Goal: Information Seeking & Learning: Learn about a topic

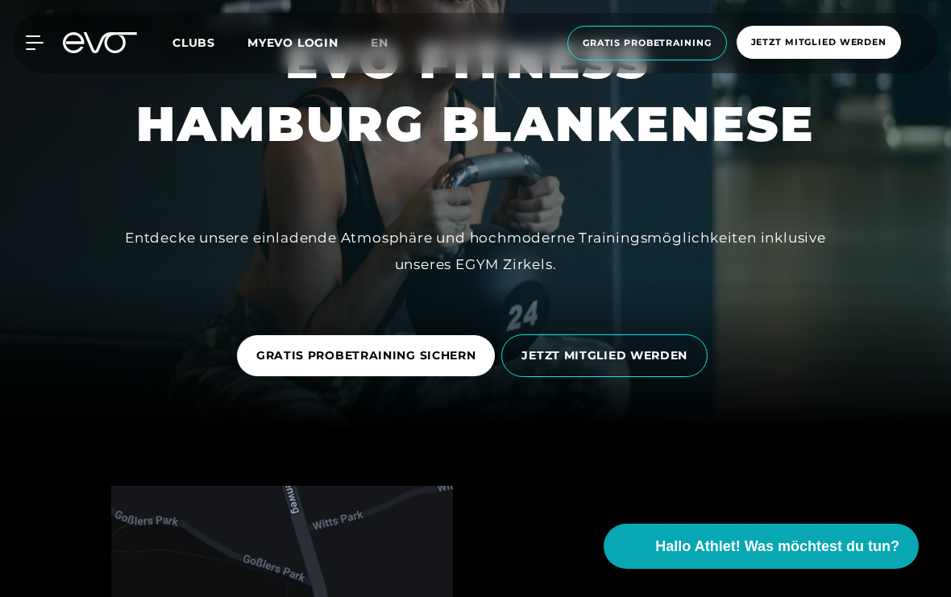
scroll to position [174, 0]
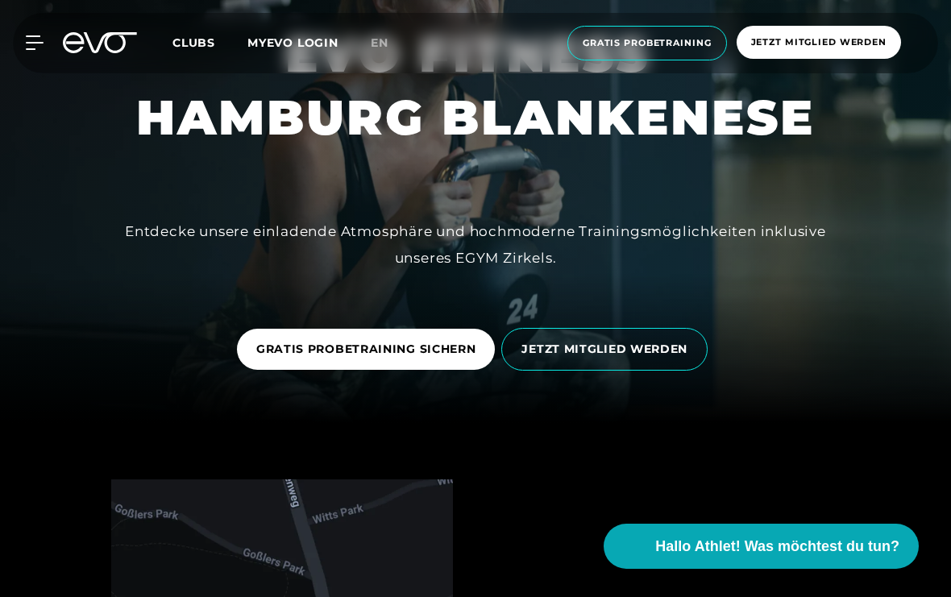
click at [635, 366] on span "JETZT MITGLIED WERDEN" at bounding box center [604, 349] width 206 height 43
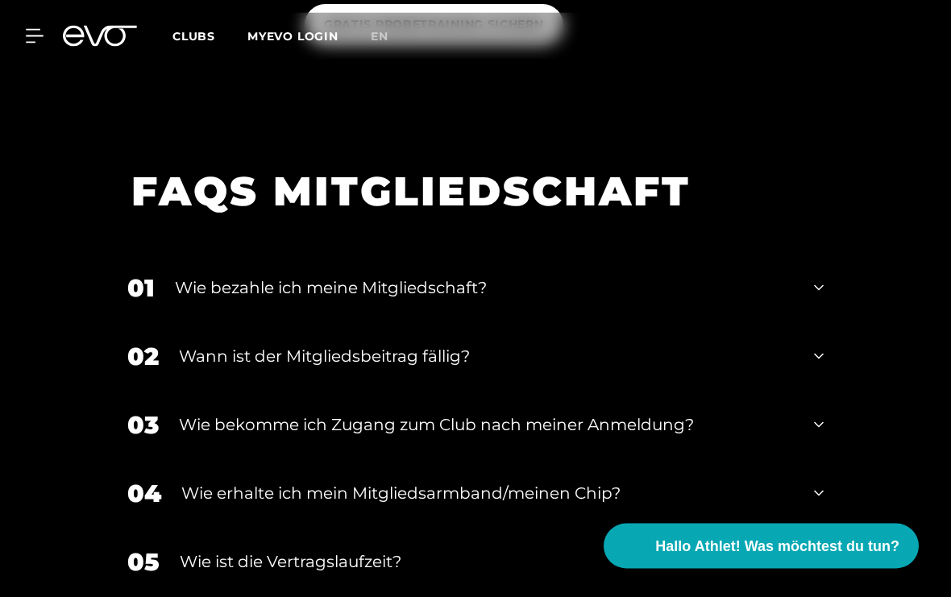
scroll to position [2245, 0]
click at [822, 297] on icon at bounding box center [819, 287] width 10 height 19
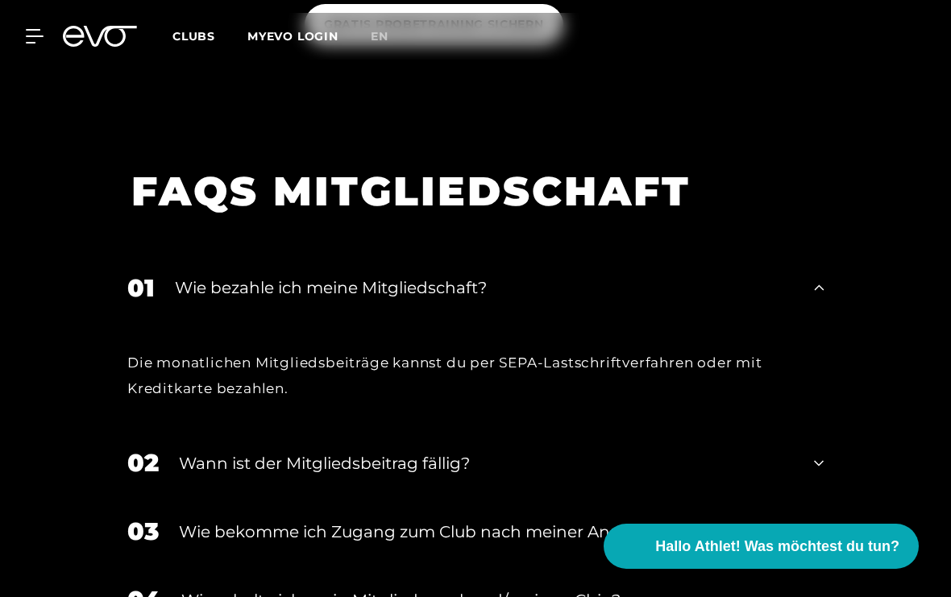
click at [832, 294] on div "01 Wie bezahle ich meine Mitgliedschaft?" at bounding box center [475, 288] width 729 height 69
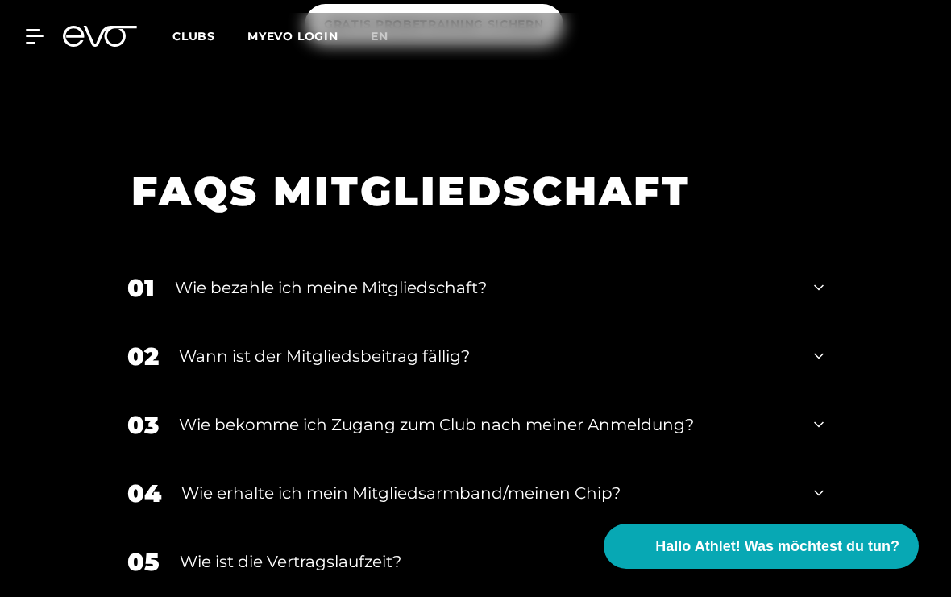
click at [831, 283] on div "01 Wie bezahle ich meine Mitgliedschaft?" at bounding box center [475, 288] width 729 height 69
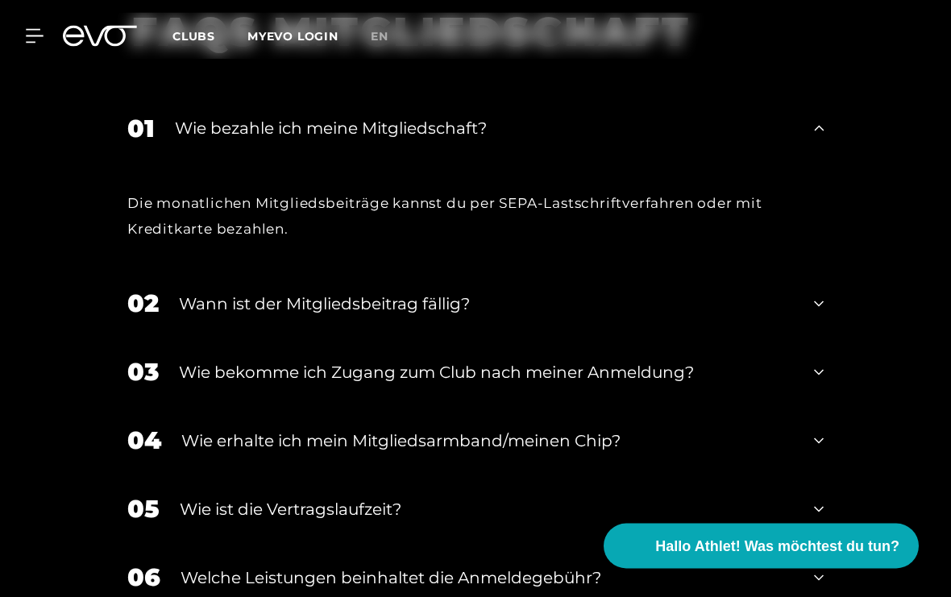
scroll to position [2405, 0]
click at [815, 314] on icon at bounding box center [819, 303] width 10 height 19
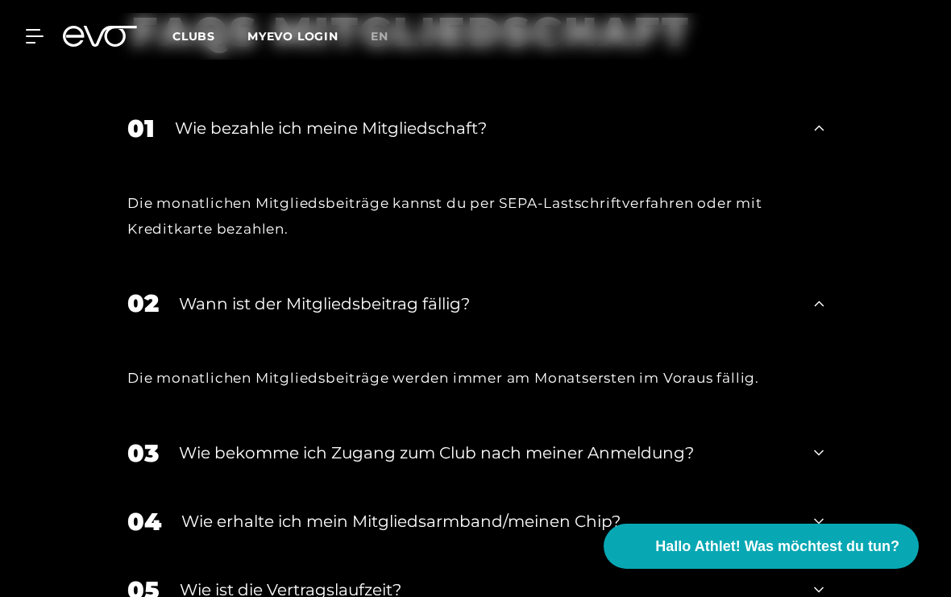
click at [818, 314] on icon at bounding box center [819, 303] width 10 height 19
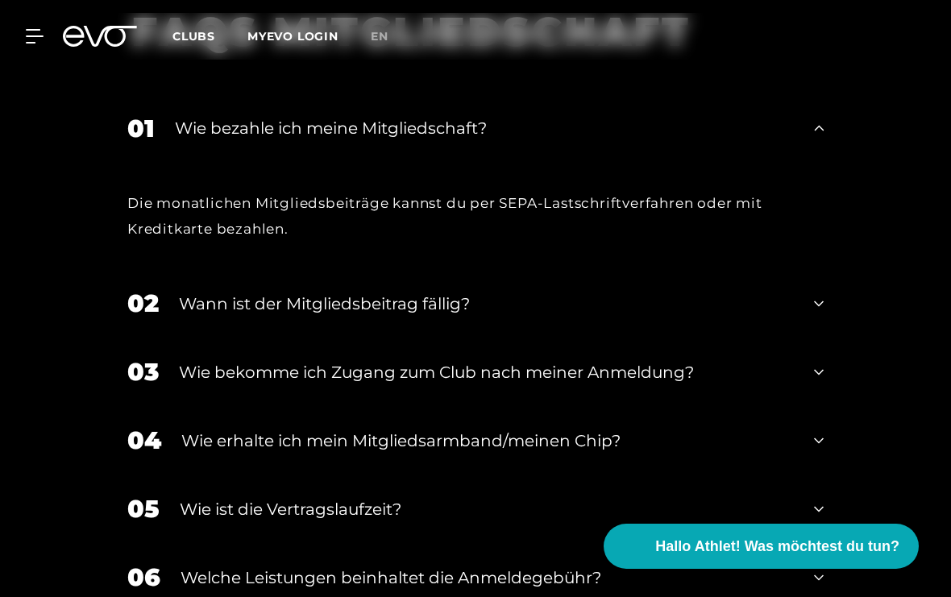
click at [826, 327] on div "02 Wann ist der Mitgliedsbeitrag fällig?" at bounding box center [475, 303] width 729 height 69
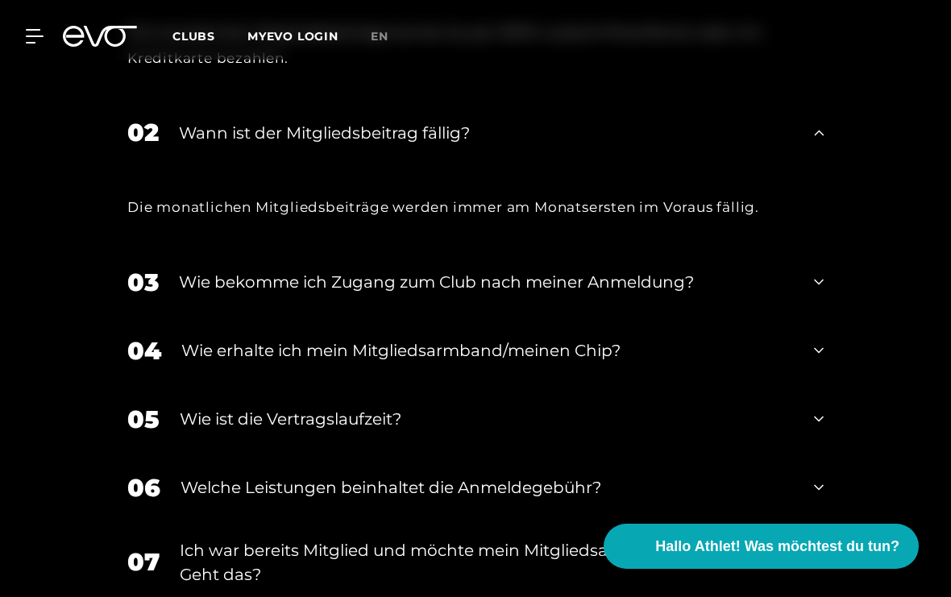
scroll to position [2585, 0]
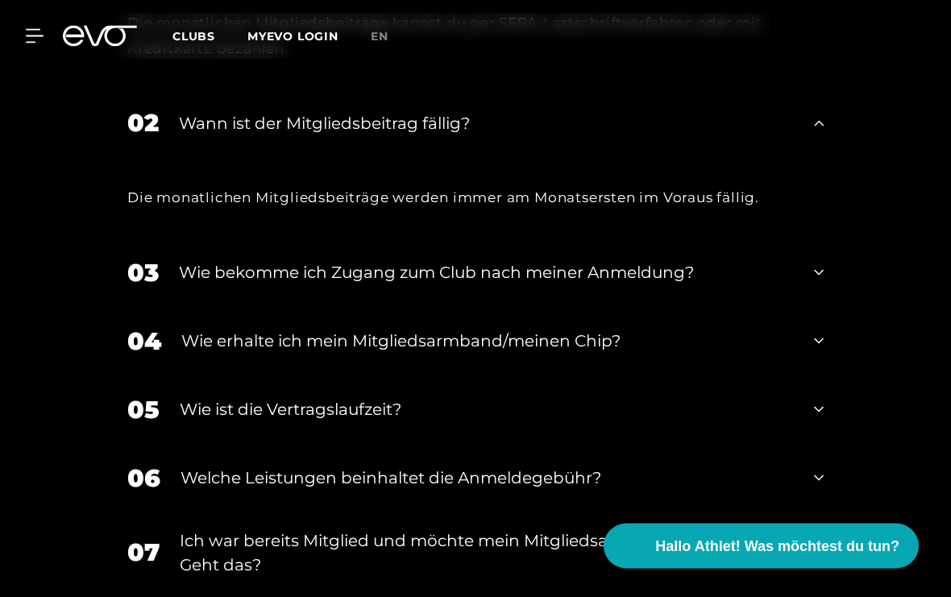
click at [826, 297] on div "03 Wie bekomme ich Zugang zum Club nach meiner Anmeldung?" at bounding box center [475, 273] width 729 height 69
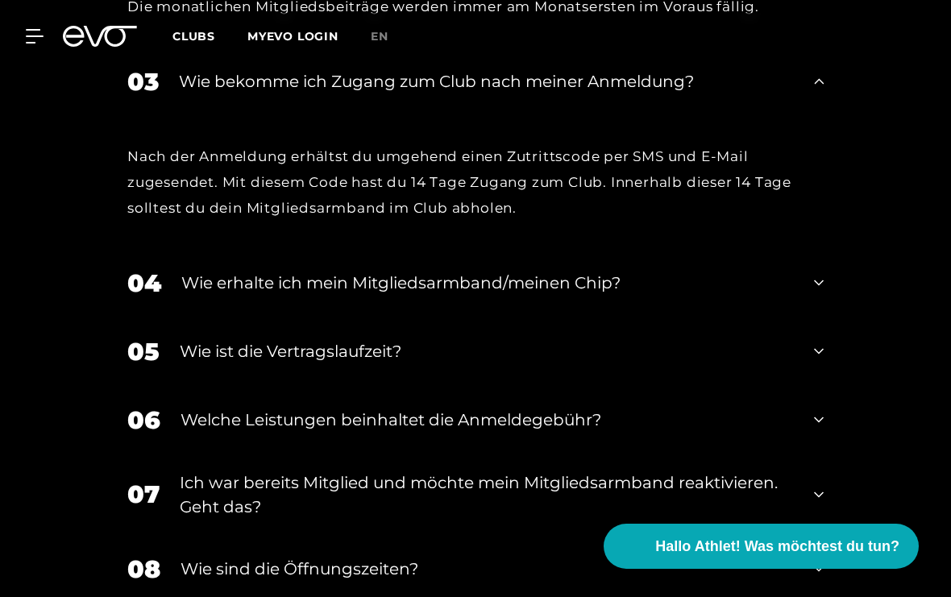
scroll to position [2778, 0]
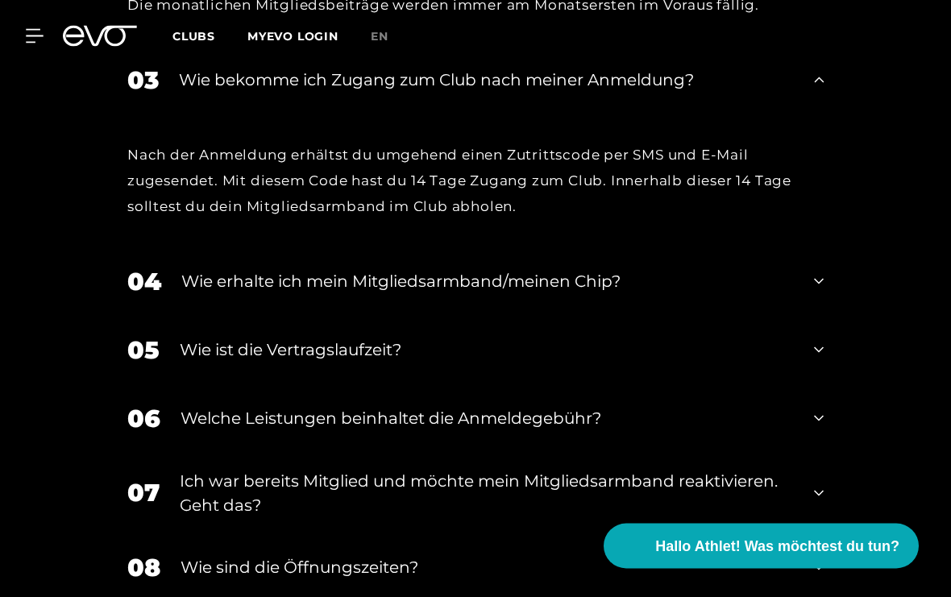
click at [809, 285] on div "04 Wie erhalte ich mein Mitgliedsarmband/meinen Chip?" at bounding box center [475, 282] width 729 height 69
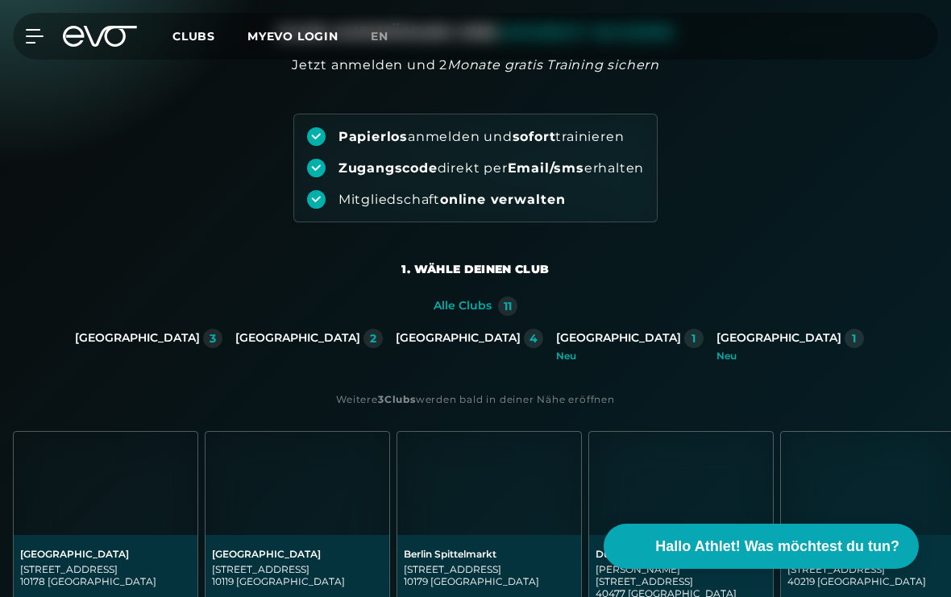
scroll to position [139, 0]
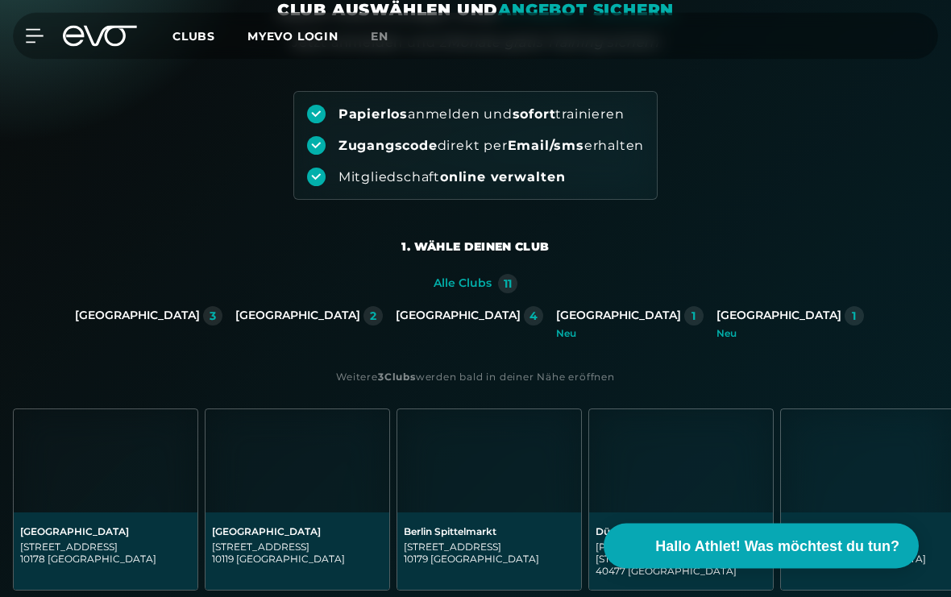
click at [530, 321] on div "4" at bounding box center [534, 316] width 8 height 11
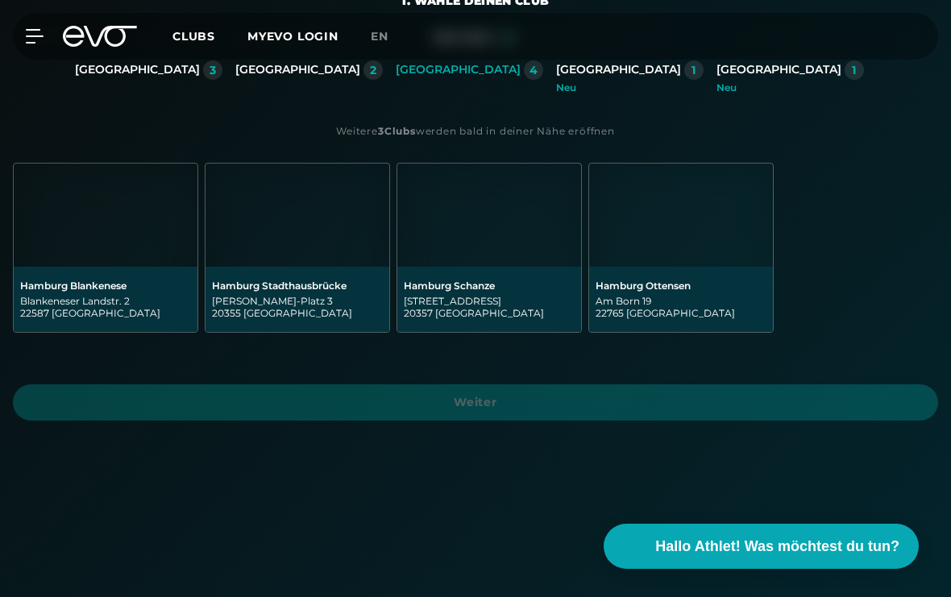
scroll to position [385, 0]
click at [113, 265] on img at bounding box center [106, 215] width 184 height 103
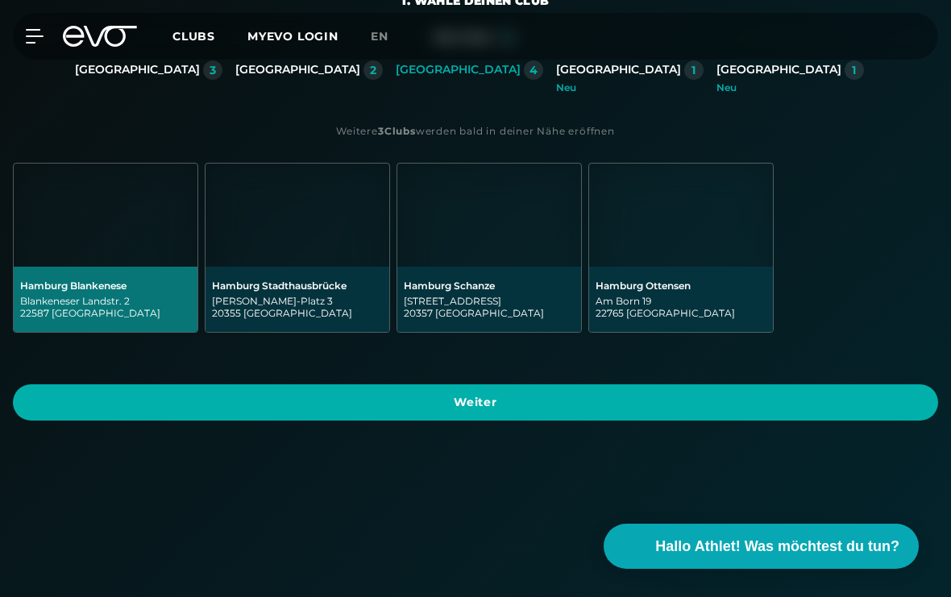
click at [574, 402] on span "Weiter" at bounding box center [475, 402] width 887 height 17
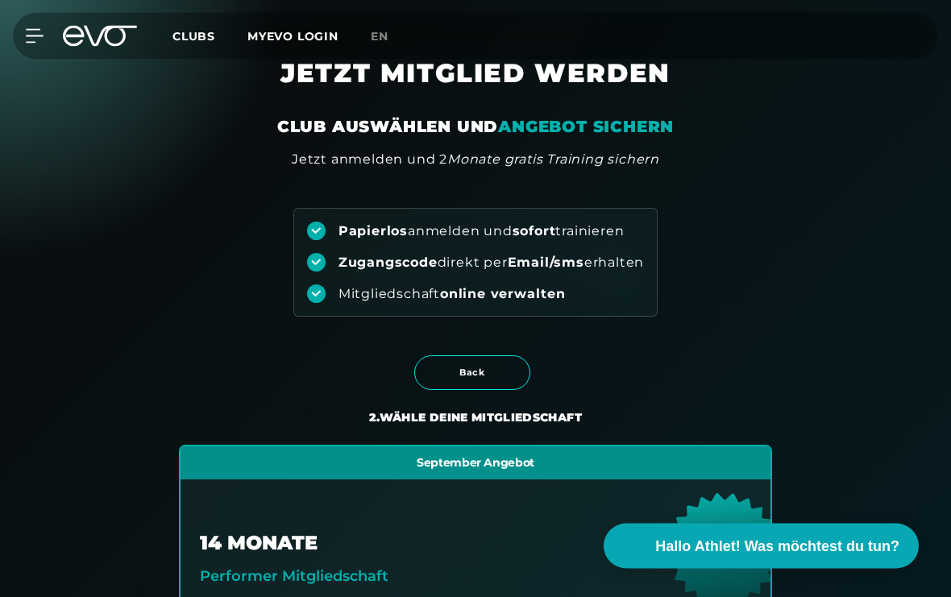
scroll to position [0, 0]
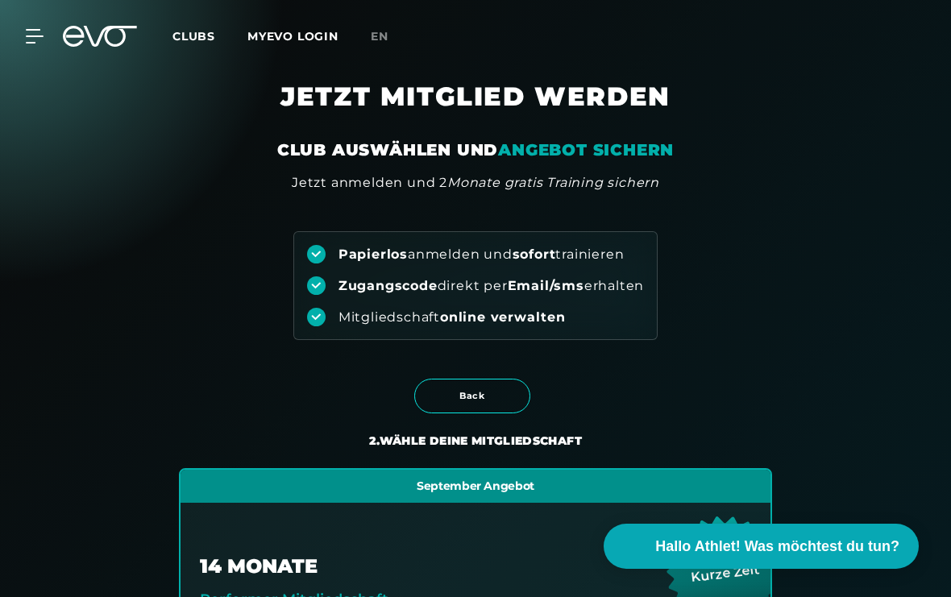
click at [37, 42] on icon at bounding box center [34, 36] width 17 height 13
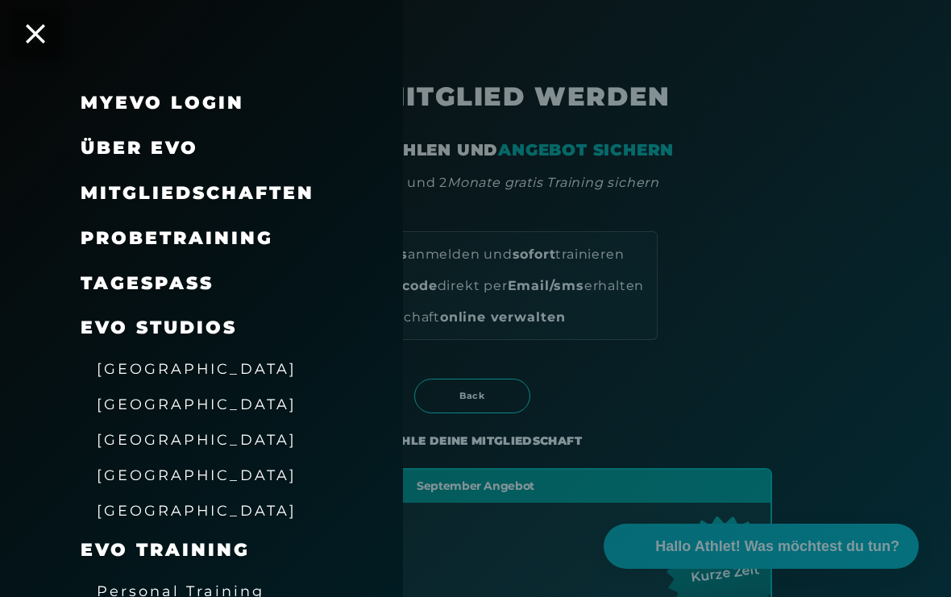
click at [24, 35] on div "MyEVO Login Über EVO Mitgliedschaften Probetraining TAGESPASS EVO Studios [GEOG…" at bounding box center [201, 298] width 403 height 597
click at [26, 23] on div "MyEVO Login Über EVO Mitgliedschaften Probetraining TAGESPASS EVO Studios [GEOG…" at bounding box center [201, 298] width 403 height 597
click at [31, 22] on div "MyEVO Login Über EVO Mitgliedschaften Probetraining TAGESPASS EVO Studios [GEOG…" at bounding box center [201, 298] width 403 height 597
click at [37, 37] on icon at bounding box center [35, 33] width 19 height 19
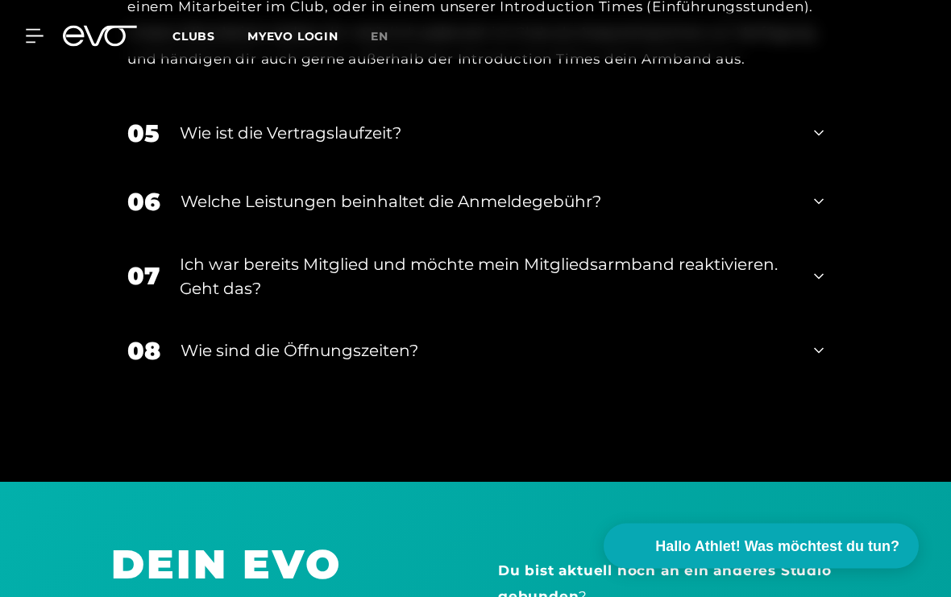
scroll to position [3865, 0]
click at [801, 375] on div "08 Wie sind die Öffnungszeiten?" at bounding box center [475, 351] width 729 height 69
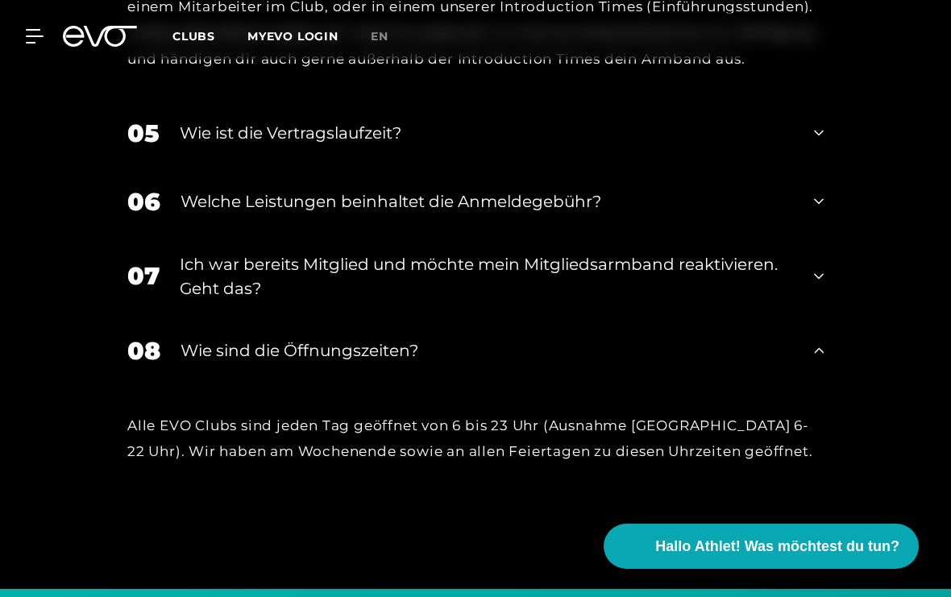
click at [802, 289] on div "07 Ich war bereits Mitglied und möchte mein Mitgliedsarmband reaktivieren. Geht…" at bounding box center [475, 276] width 729 height 81
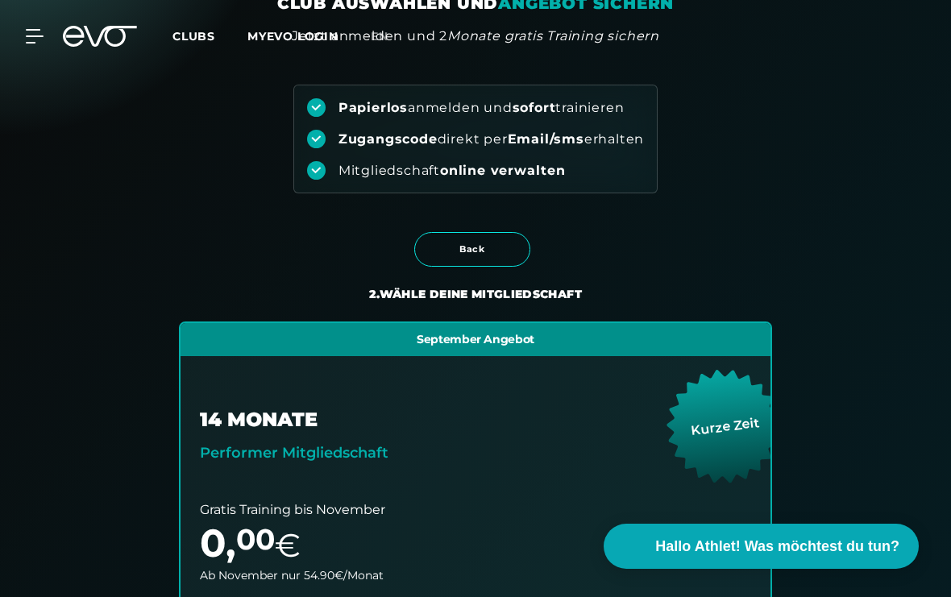
scroll to position [0, 0]
